Goal: Obtain resource: Download file/media

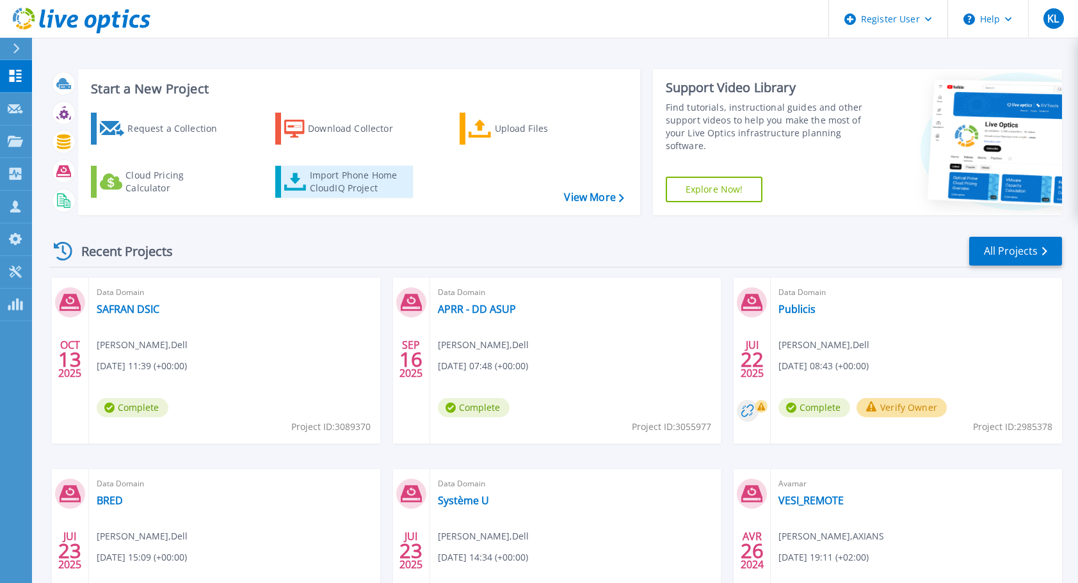
click at [352, 182] on div "Import Phone Home CloudIQ Project" at bounding box center [360, 182] width 100 height 26
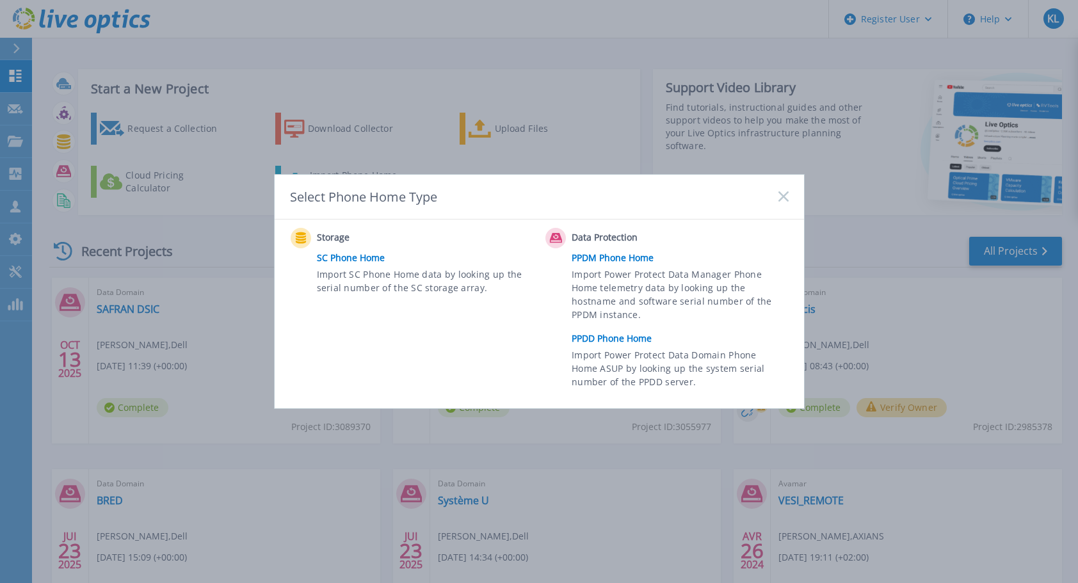
click at [633, 339] on link "PPDD Phone Home" at bounding box center [683, 338] width 223 height 19
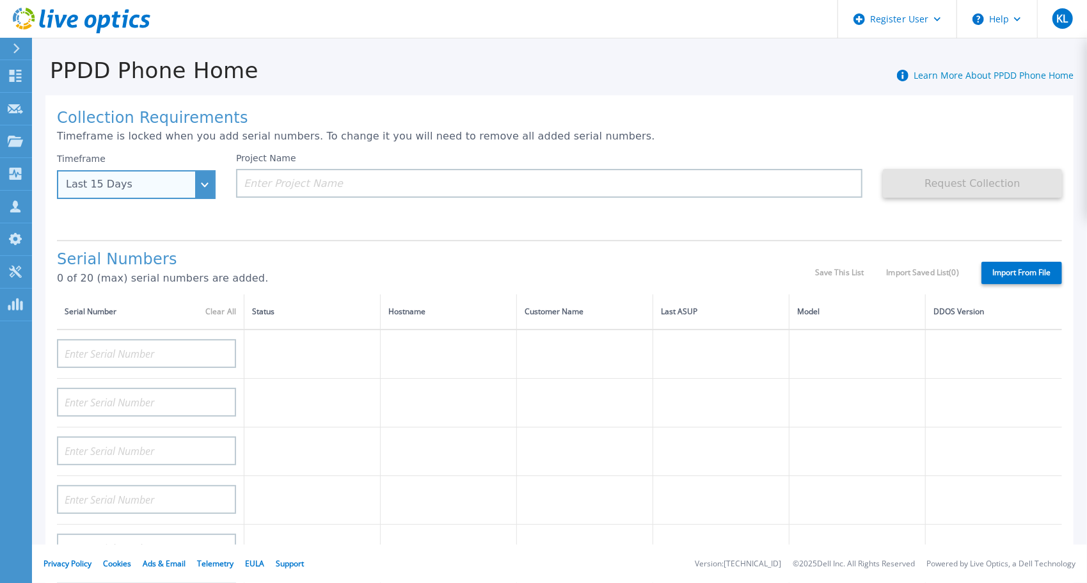
click at [165, 174] on div "Last 15 Days" at bounding box center [136, 184] width 159 height 29
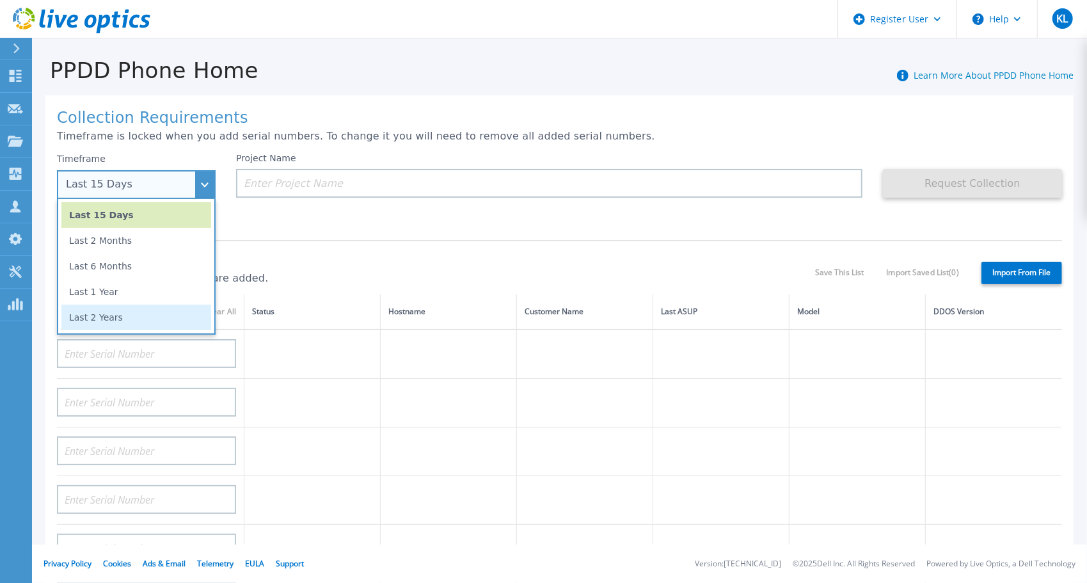
click at [129, 321] on li "Last 2 Years" at bounding box center [136, 318] width 150 height 26
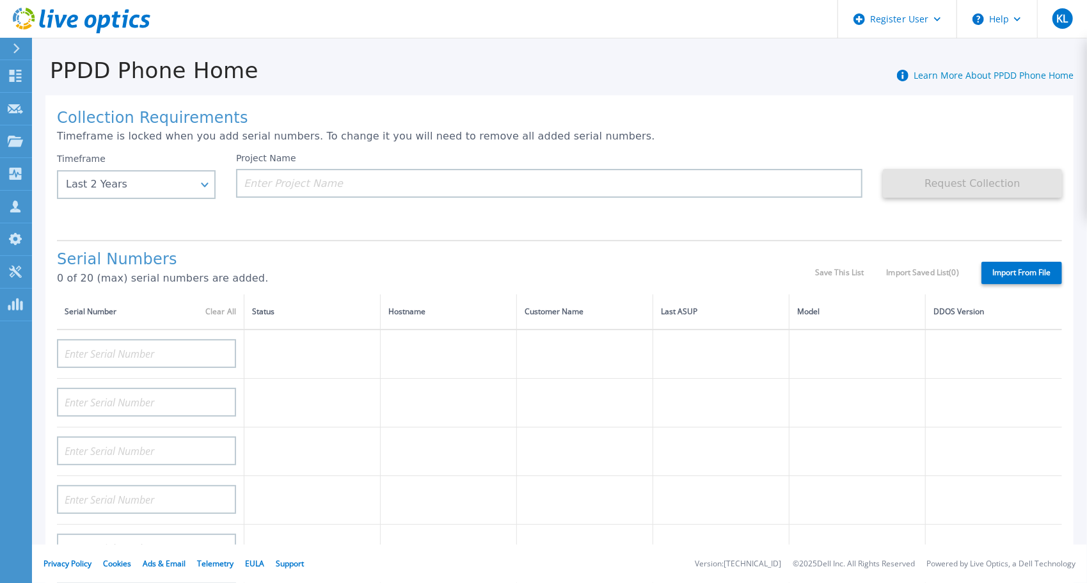
click at [300, 167] on div "Project Name" at bounding box center [549, 175] width 627 height 45
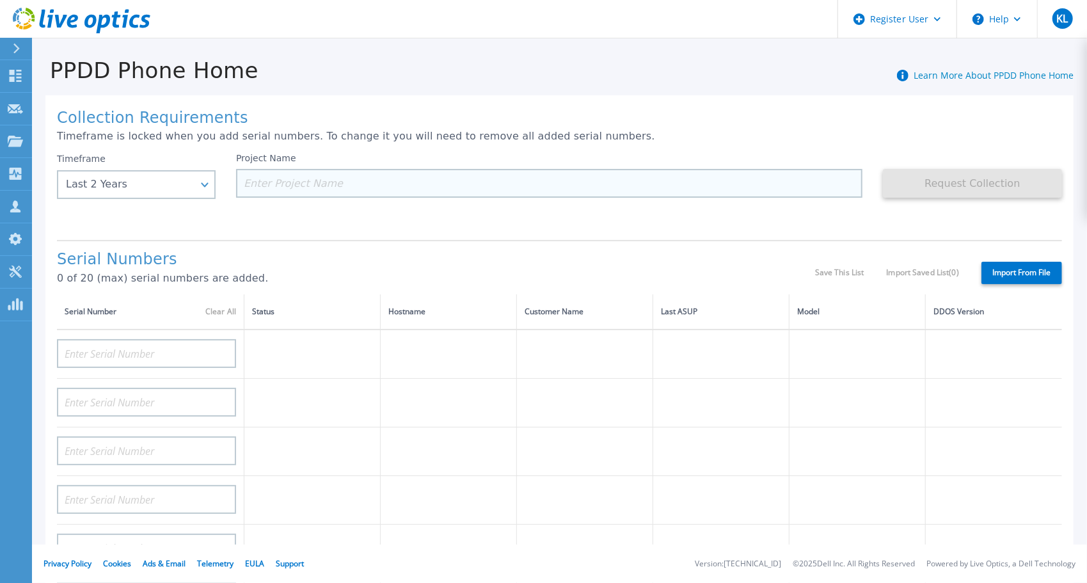
click at [324, 189] on input at bounding box center [549, 183] width 627 height 29
paste input "CKM01205106139"
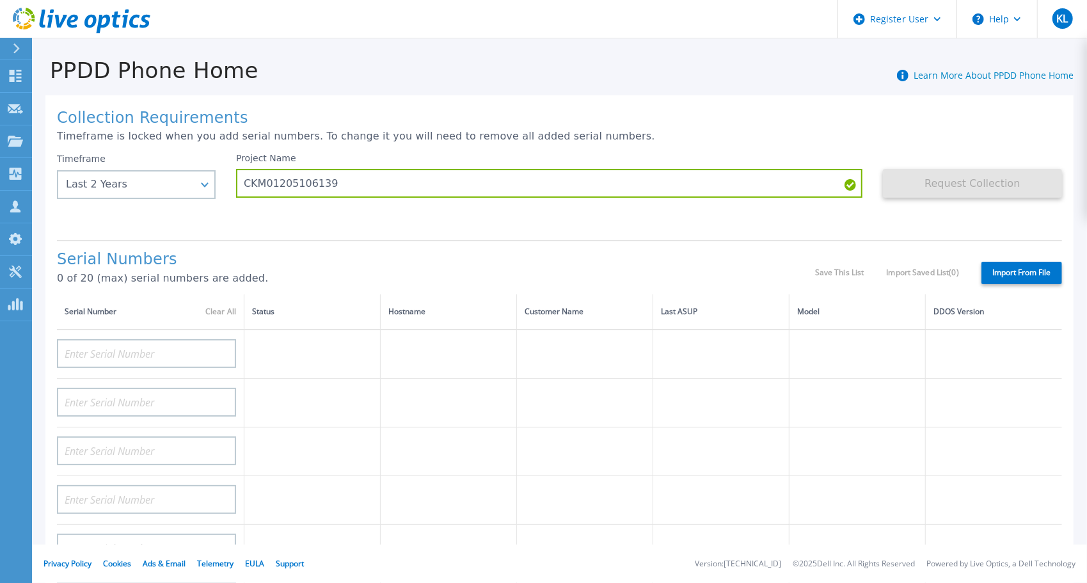
click at [372, 212] on div "Project Name CKM01205106139" at bounding box center [559, 191] width 647 height 77
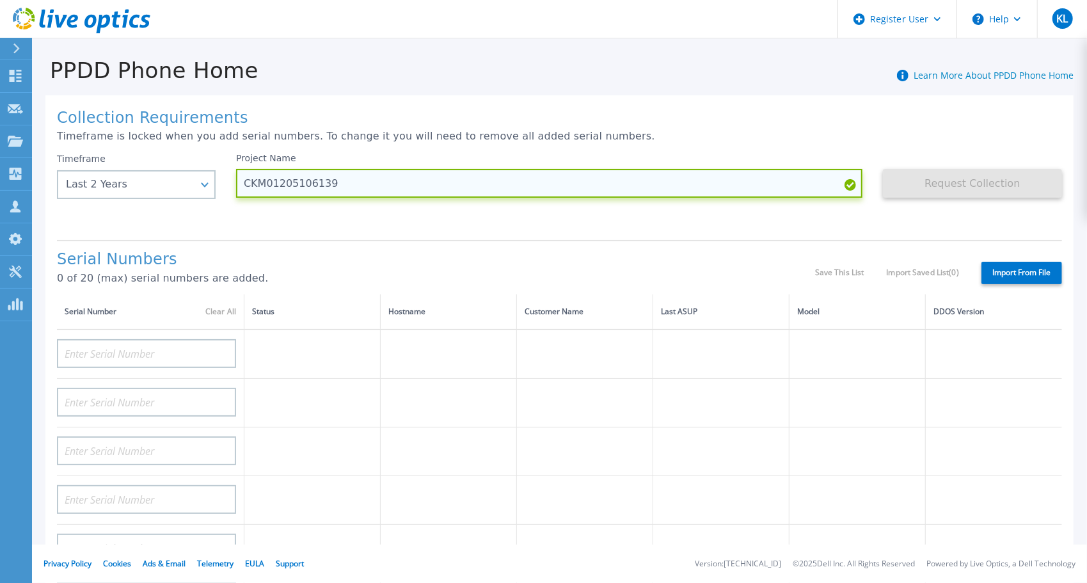
click at [383, 176] on input "CKM01205106139" at bounding box center [549, 183] width 627 height 29
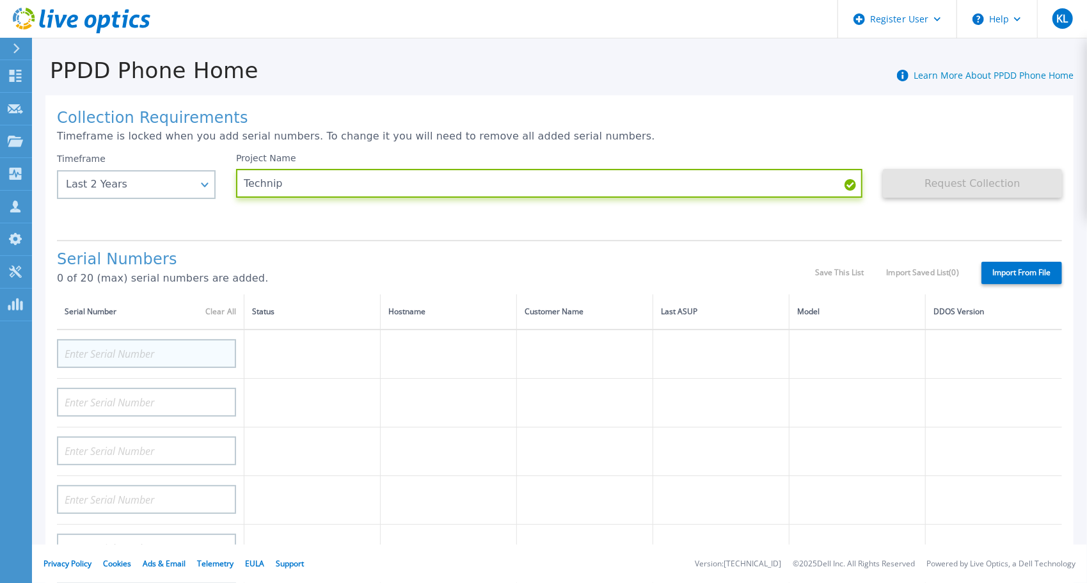
type input "Technip"
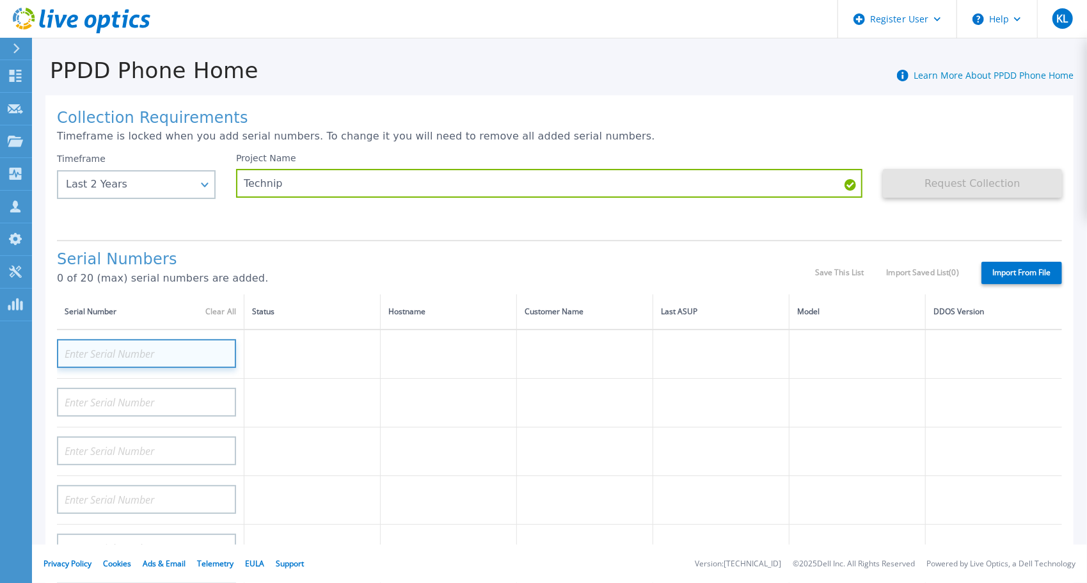
click at [111, 362] on input at bounding box center [146, 353] width 179 height 29
paste input "CKM01205106139"
type input "CKM01205106139"
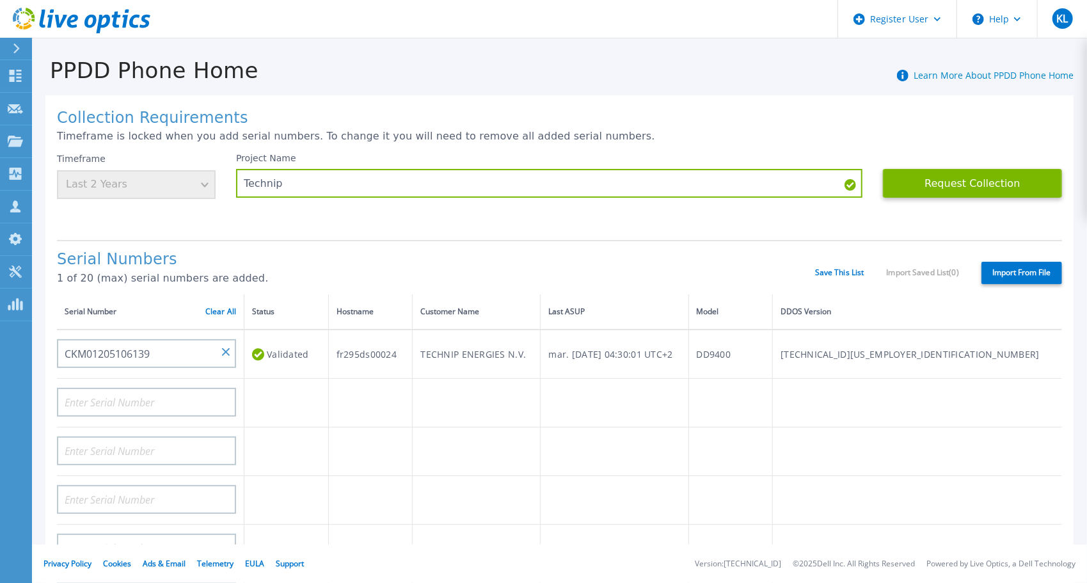
click at [1007, 271] on label "Import From File" at bounding box center [1022, 273] width 81 height 22
click at [0, 0] on input "Import From File" at bounding box center [0, 0] width 0 height 0
click at [932, 183] on button "Request Collection" at bounding box center [972, 183] width 179 height 29
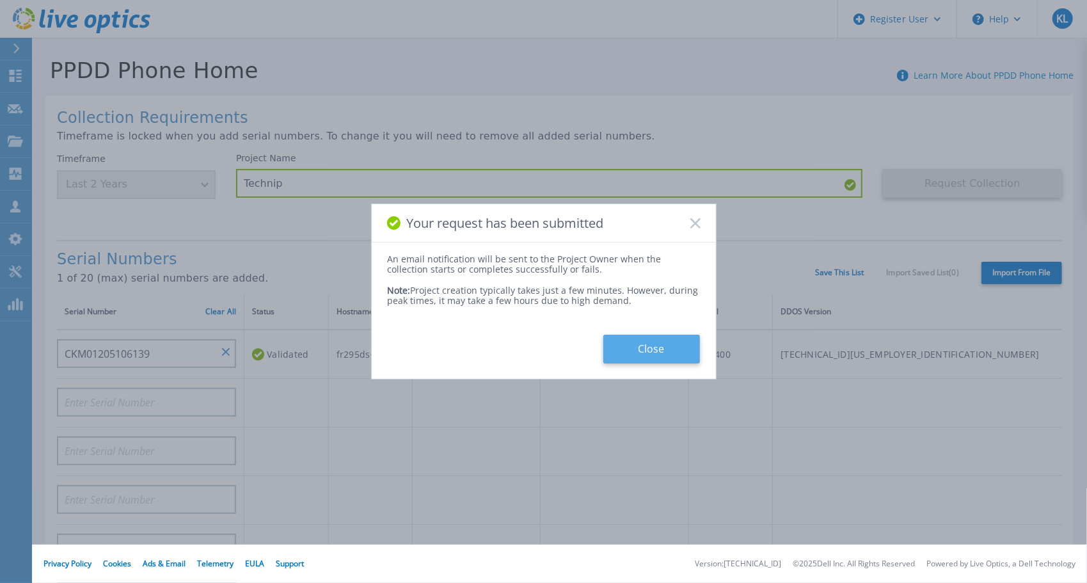
click at [658, 348] on button "Close" at bounding box center [652, 349] width 97 height 29
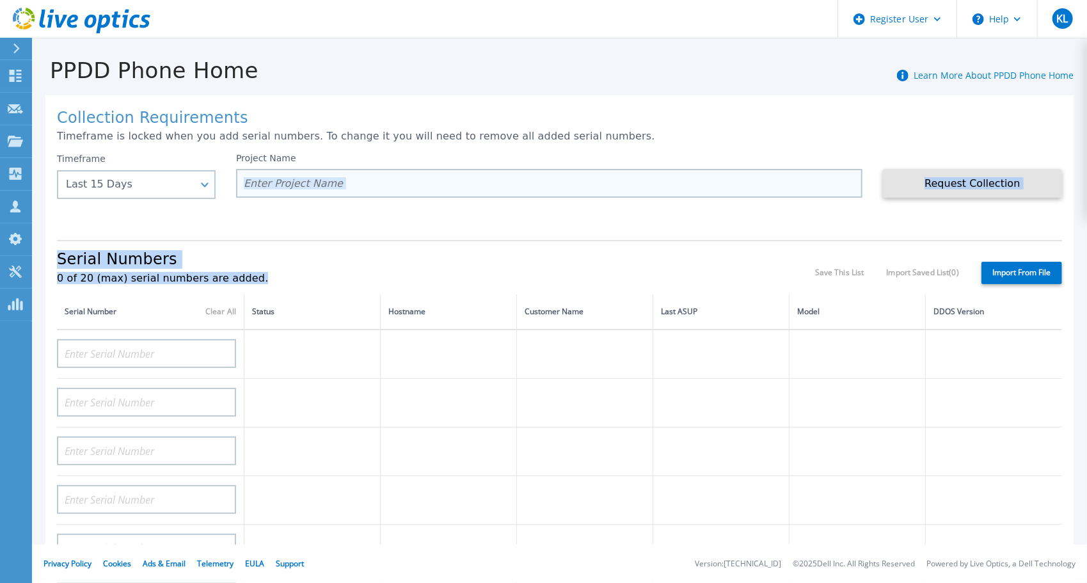
drag, startPoint x: 567, startPoint y: 274, endPoint x: 508, endPoint y: 181, distance: 110.2
click at [508, 181] on div "Collection Requirements Timeframe is locked when you add serial numbers. To cha…" at bounding box center [559, 457] width 1028 height 724
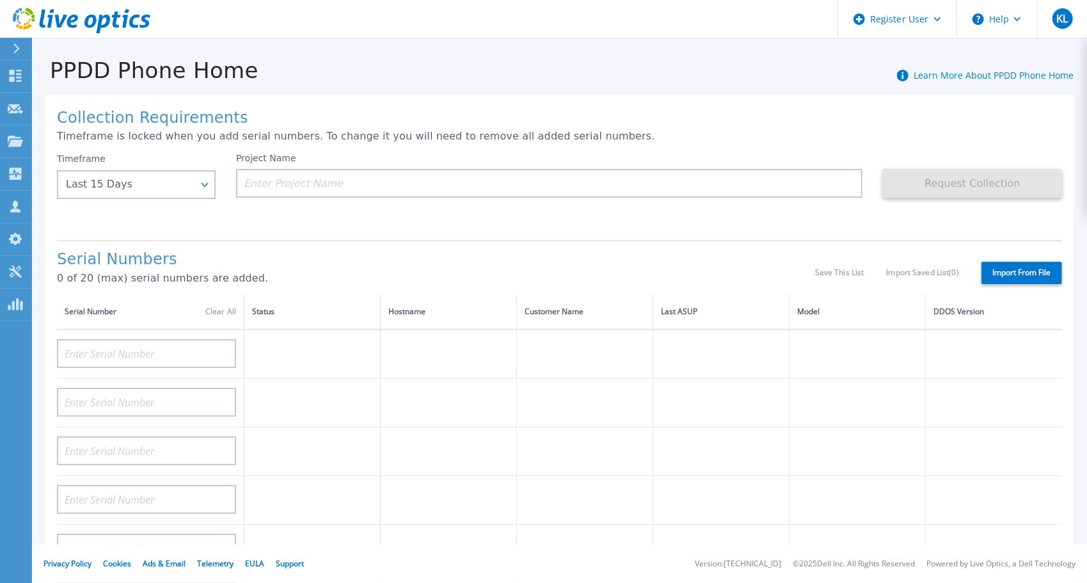
click at [562, 127] on div "Collection Requirements Timeframe is locked when you add serial numbers. To cha…" at bounding box center [559, 457] width 1028 height 724
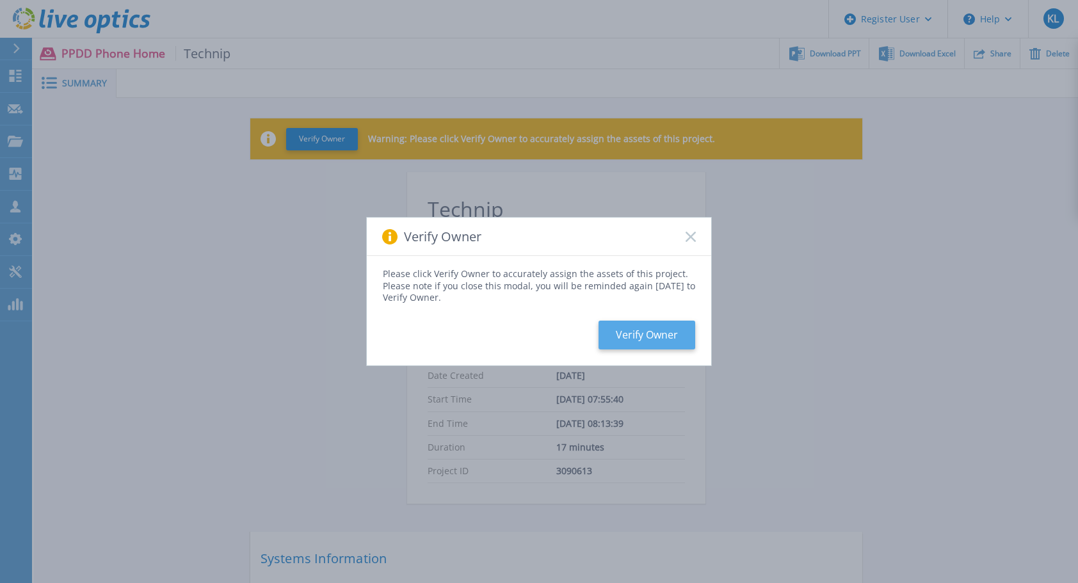
click at [657, 340] on button "Verify Owner" at bounding box center [646, 335] width 97 height 29
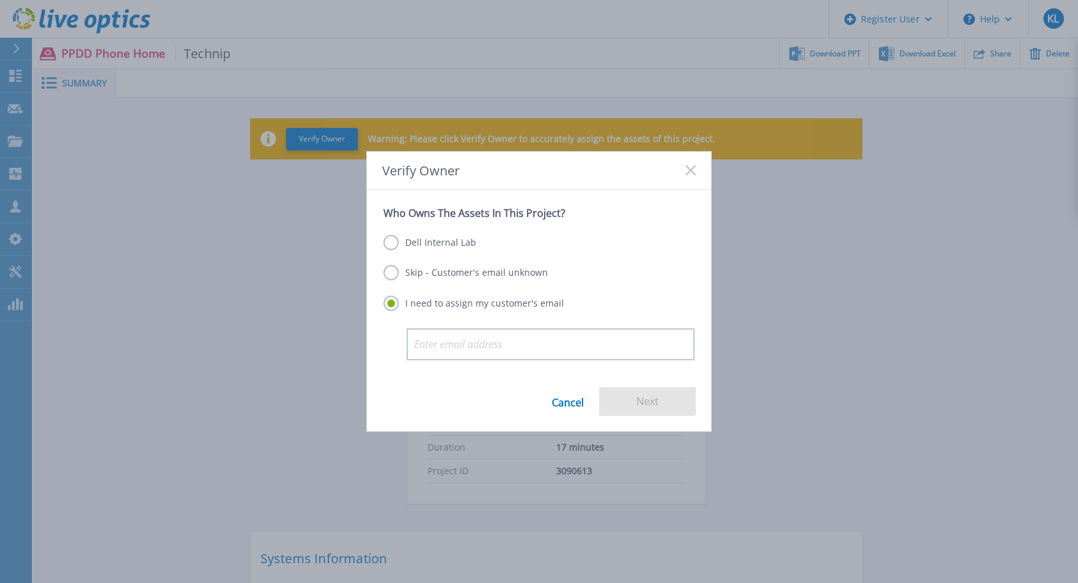
click at [435, 239] on label "Dell Internal Lab" at bounding box center [429, 242] width 93 height 15
click at [0, 0] on input "Dell Internal Lab" at bounding box center [0, 0] width 0 height 0
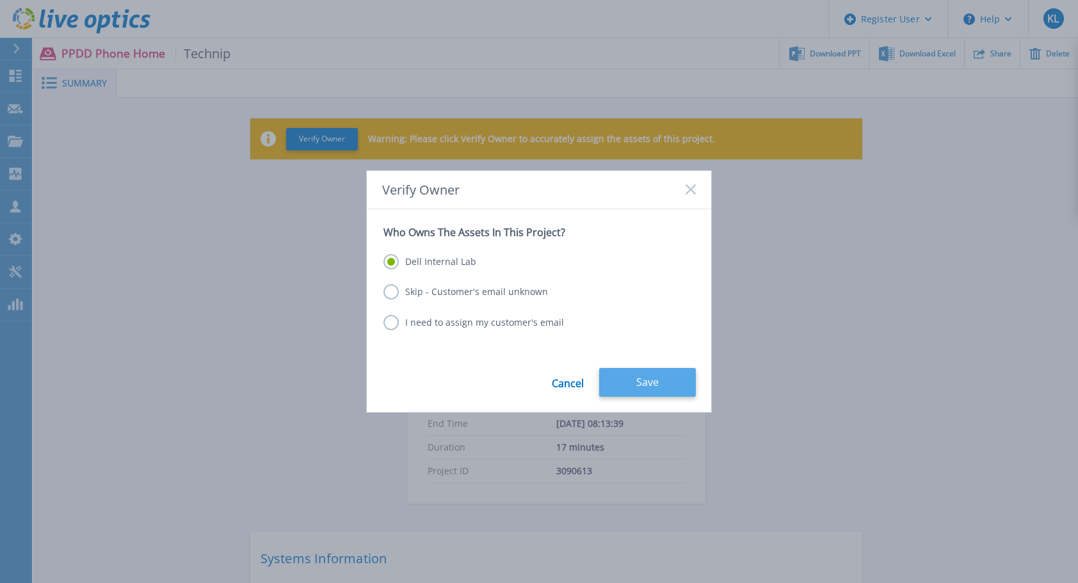
click at [675, 387] on button "Save" at bounding box center [647, 382] width 97 height 29
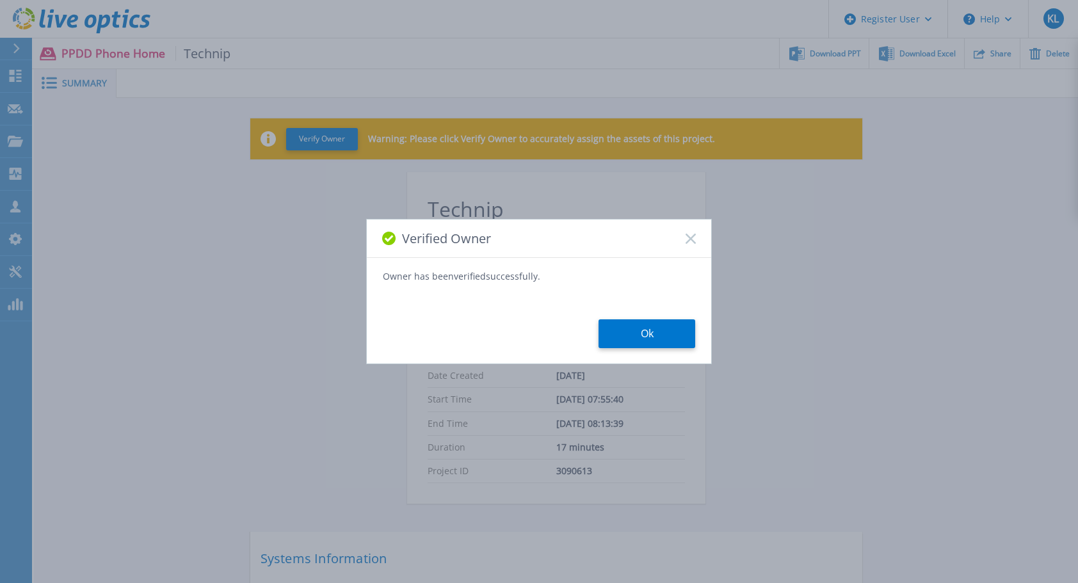
scroll to position [177, 0]
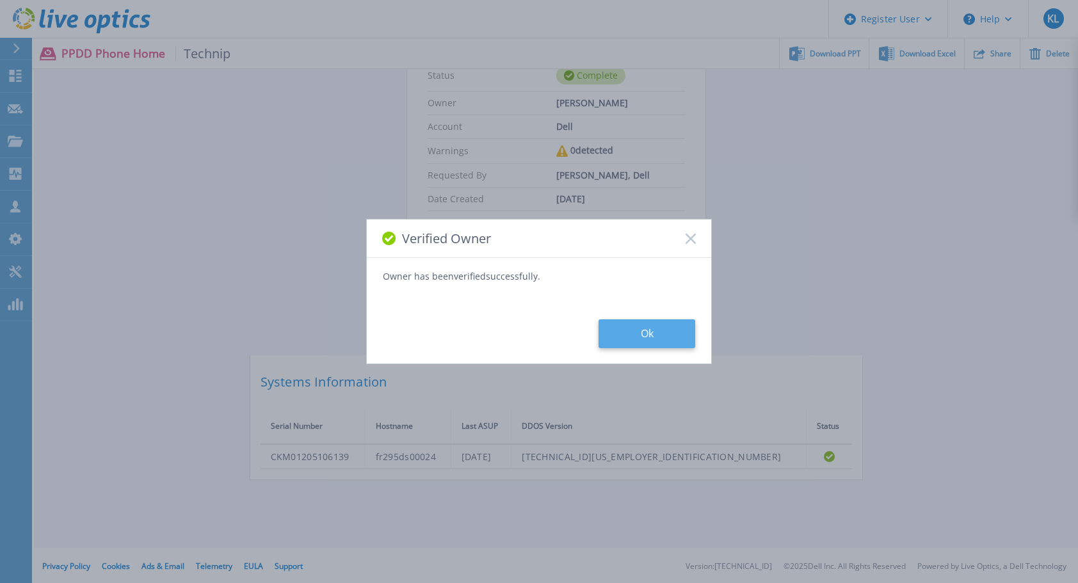
click at [673, 323] on button "Ok" at bounding box center [646, 333] width 97 height 29
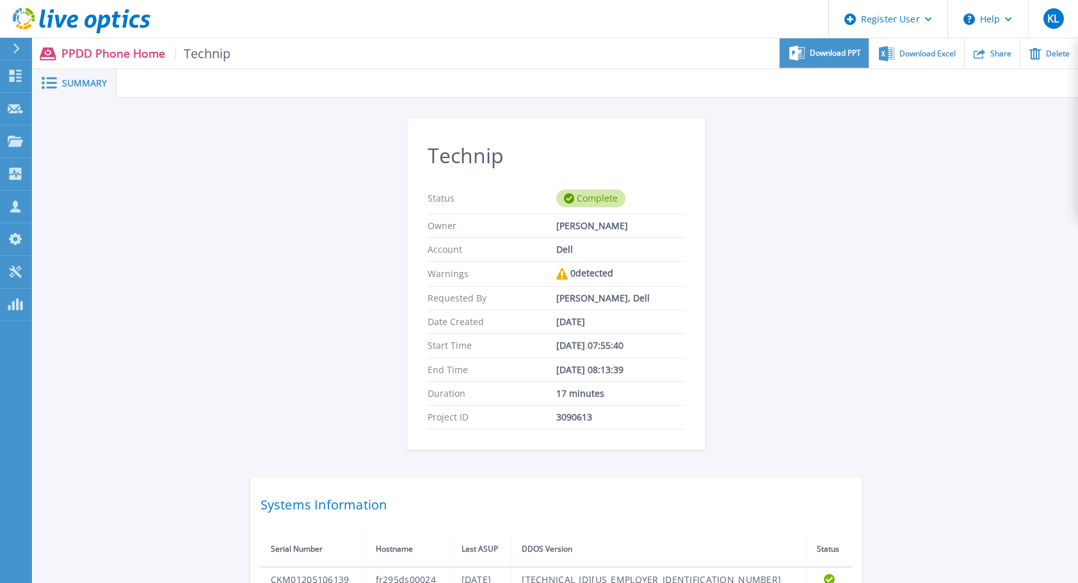
click at [846, 54] on span "Download PPT" at bounding box center [835, 53] width 51 height 8
